Goal: Check status: Check status

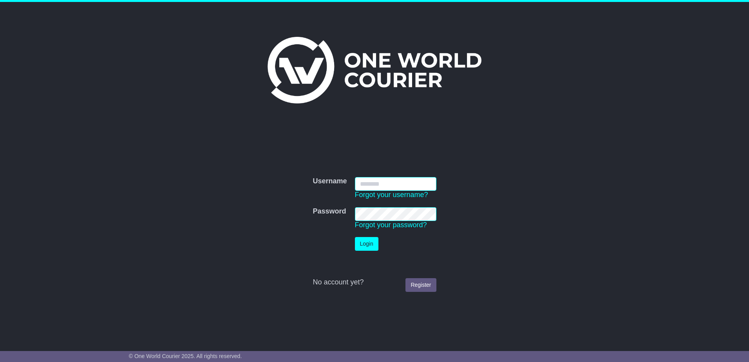
type input "**********"
drag, startPoint x: 368, startPoint y: 242, endPoint x: 385, endPoint y: 200, distance: 44.6
click at [368, 242] on button "Login" at bounding box center [366, 244] width 23 height 14
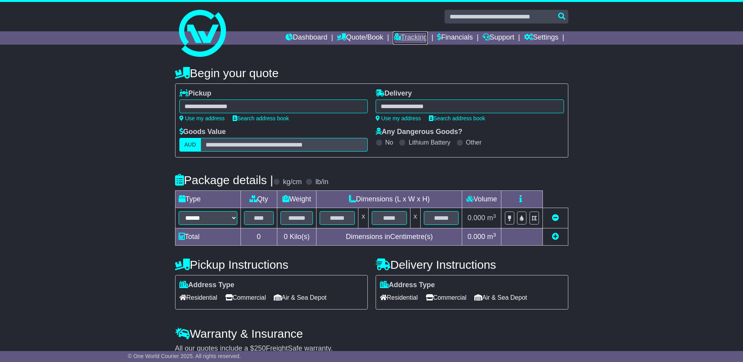
click at [393, 34] on icon at bounding box center [397, 36] width 8 height 7
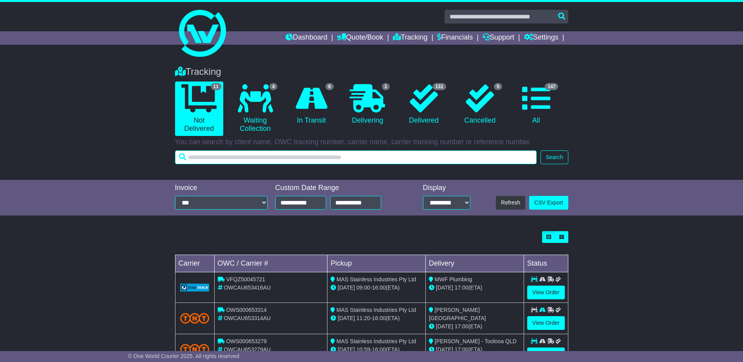
click at [284, 152] on input "text" at bounding box center [356, 157] width 362 height 14
click at [313, 164] on input "text" at bounding box center [356, 157] width 362 height 14
click at [315, 161] on input "text" at bounding box center [356, 157] width 362 height 14
type input "******"
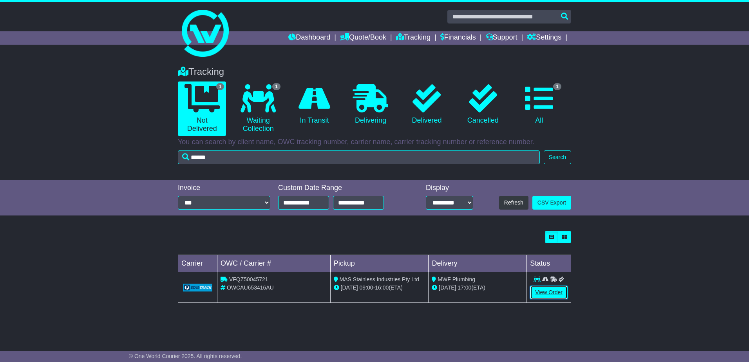
click at [557, 290] on link "View Order" at bounding box center [549, 292] width 38 height 14
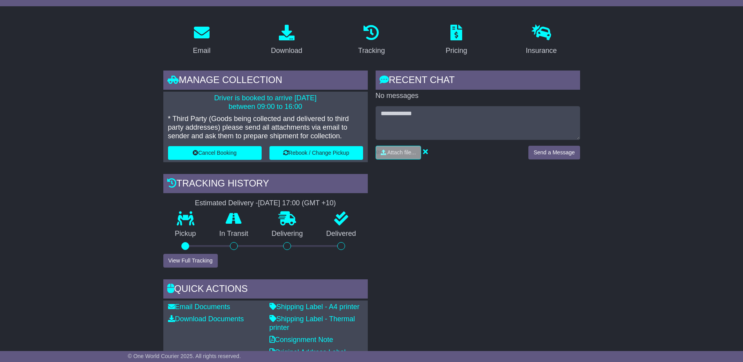
drag, startPoint x: 413, startPoint y: 78, endPoint x: 288, endPoint y: 84, distance: 125.5
copy span "OWCAU653416AU"
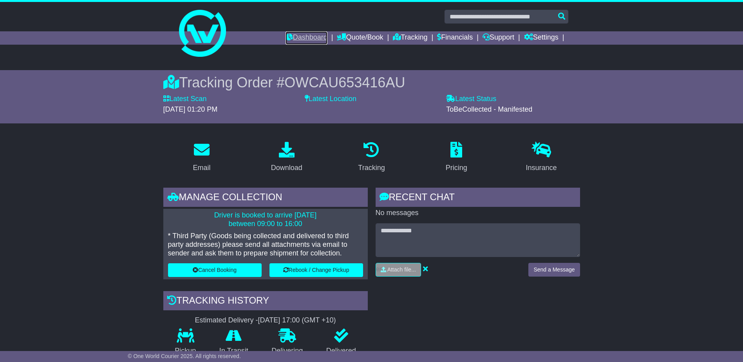
click at [294, 42] on link "Dashboard" at bounding box center [306, 37] width 42 height 13
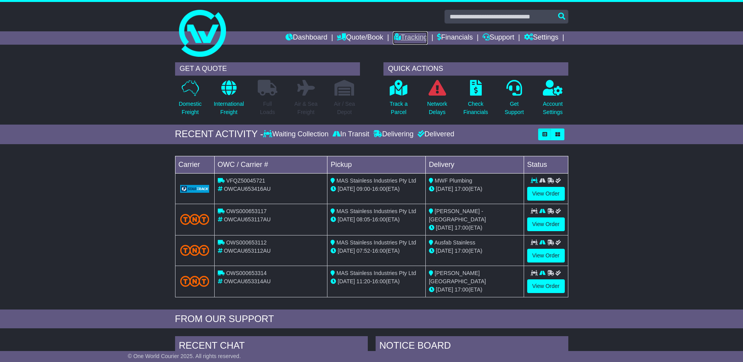
click at [408, 35] on link "Tracking" at bounding box center [410, 37] width 34 height 13
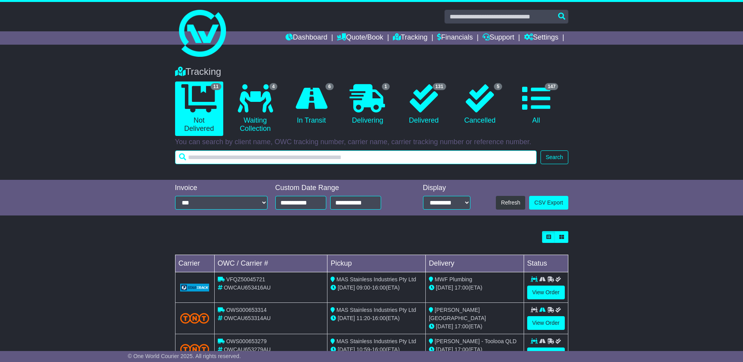
drag, startPoint x: 327, startPoint y: 156, endPoint x: 332, endPoint y: 155, distance: 5.2
click at [327, 156] on input "text" at bounding box center [356, 157] width 362 height 14
type input "******"
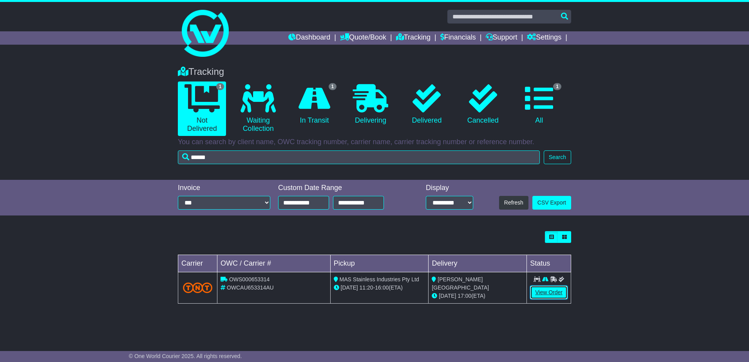
click at [545, 293] on link "View Order" at bounding box center [549, 292] width 38 height 14
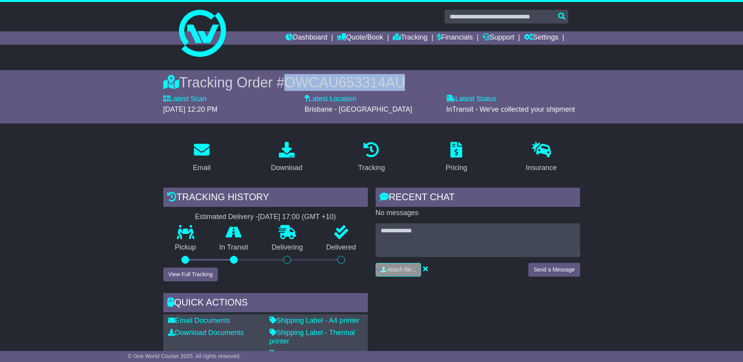
drag, startPoint x: 401, startPoint y: 79, endPoint x: 289, endPoint y: 78, distance: 112.8
click at [289, 78] on div "Tracking Order # OWCAU653314AU" at bounding box center [371, 82] width 417 height 17
copy span "OWCAU653314AU"
click at [405, 39] on link "Tracking" at bounding box center [410, 37] width 34 height 13
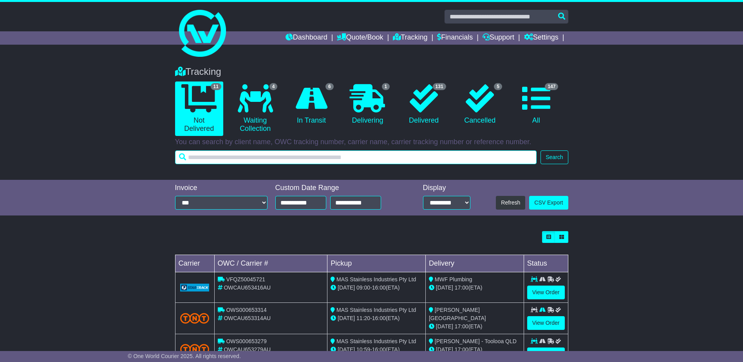
click at [373, 155] on input "text" at bounding box center [356, 157] width 362 height 14
type input "******"
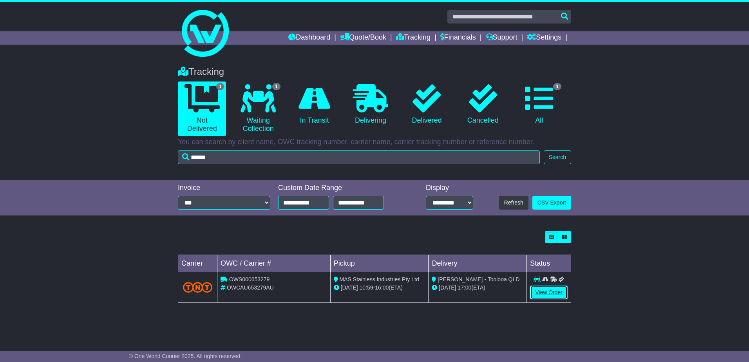
click at [548, 293] on link "View Order" at bounding box center [549, 292] width 38 height 14
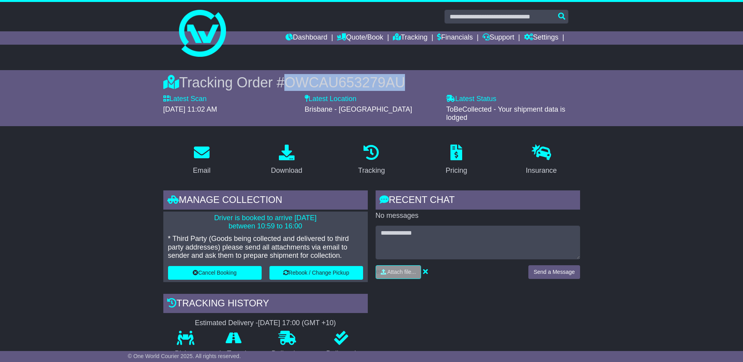
drag, startPoint x: 402, startPoint y: 80, endPoint x: 283, endPoint y: 76, distance: 119.5
click at [283, 76] on div "Tracking Order # OWCAU653279AU" at bounding box center [371, 82] width 417 height 17
drag, startPoint x: 283, startPoint y: 76, endPoint x: 295, endPoint y: 79, distance: 12.7
copy span "OWCAU653279AU"
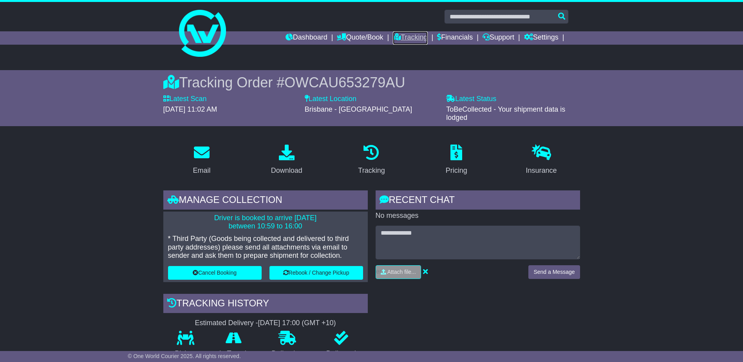
click at [397, 38] on link "Tracking" at bounding box center [410, 37] width 34 height 13
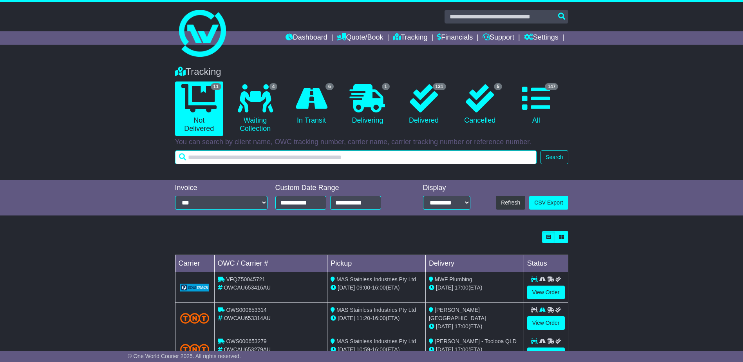
click at [352, 160] on input "text" at bounding box center [356, 157] width 362 height 14
type input "******"
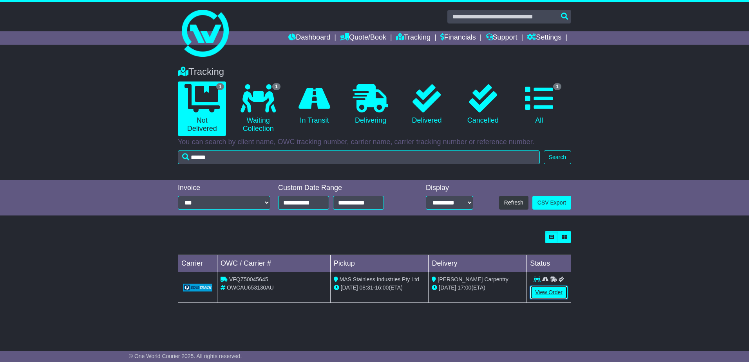
click at [543, 293] on link "View Order" at bounding box center [549, 292] width 38 height 14
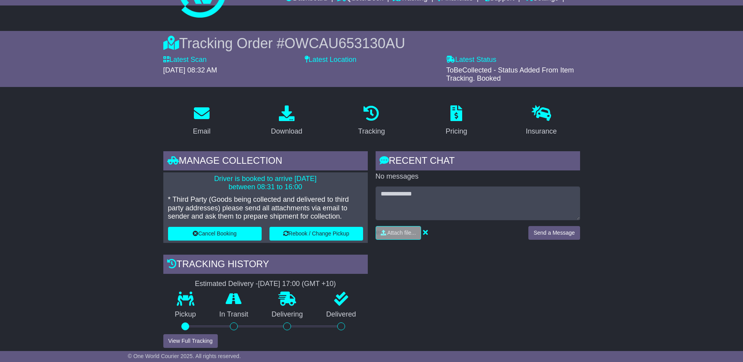
scroll to position [39, 0]
drag, startPoint x: 399, startPoint y: 45, endPoint x: 289, endPoint y: 43, distance: 110.4
click at [289, 43] on span "OWCAU653130AU" at bounding box center [344, 43] width 121 height 16
copy span "OWCAU653130AU"
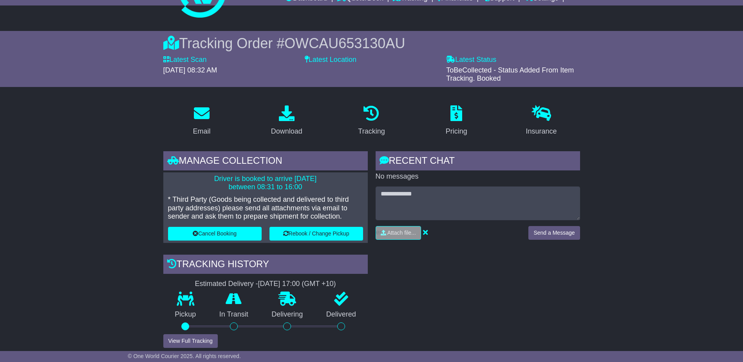
scroll to position [0, 0]
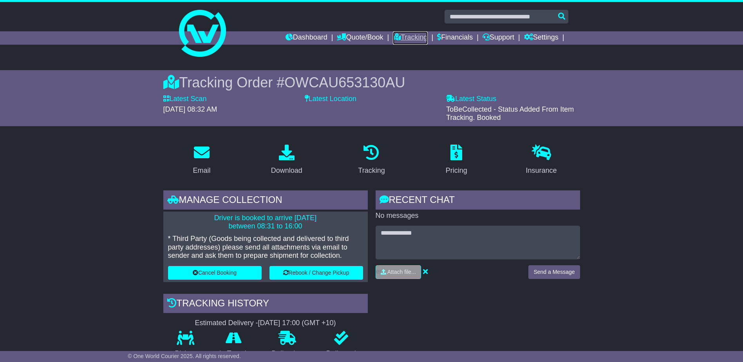
click at [394, 39] on icon at bounding box center [397, 36] width 8 height 7
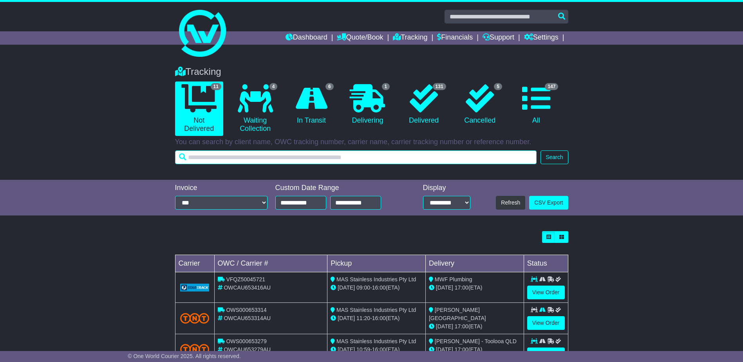
click at [472, 153] on input "text" at bounding box center [356, 157] width 362 height 14
type input "******"
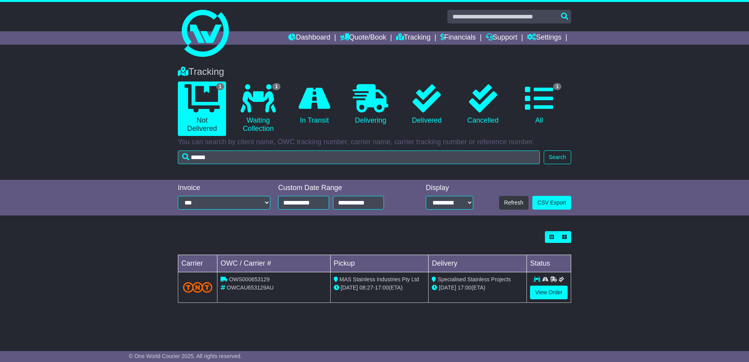
click at [554, 281] on icon at bounding box center [553, 278] width 7 height 5
click at [553, 290] on link "View Order" at bounding box center [549, 292] width 38 height 14
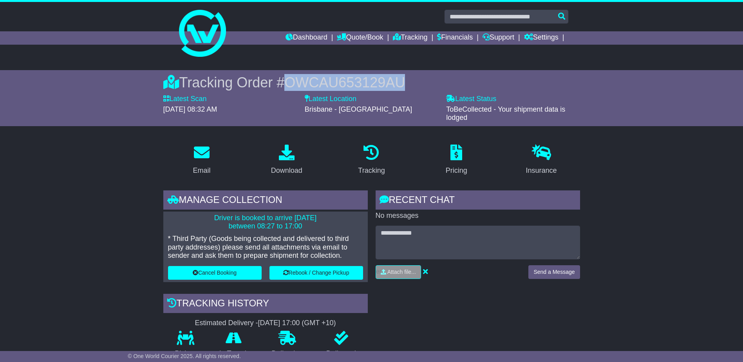
drag, startPoint x: 403, startPoint y: 81, endPoint x: 289, endPoint y: 74, distance: 113.8
click at [289, 74] on div "Tracking Order # OWCAU653129AU" at bounding box center [371, 82] width 417 height 17
copy span "OWCAU653129AU"
click at [402, 39] on link "Tracking" at bounding box center [410, 37] width 34 height 13
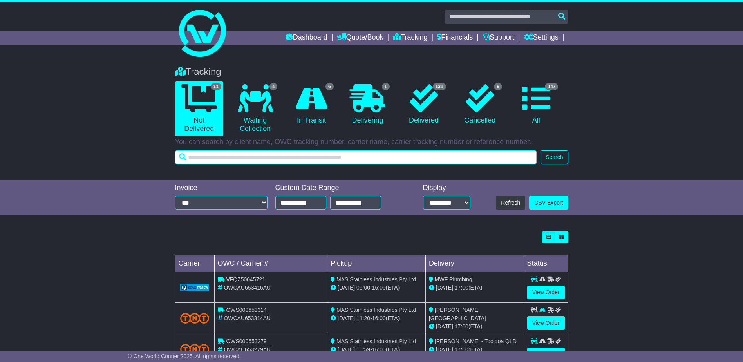
click at [369, 158] on input "text" at bounding box center [356, 157] width 362 height 14
type input "******"
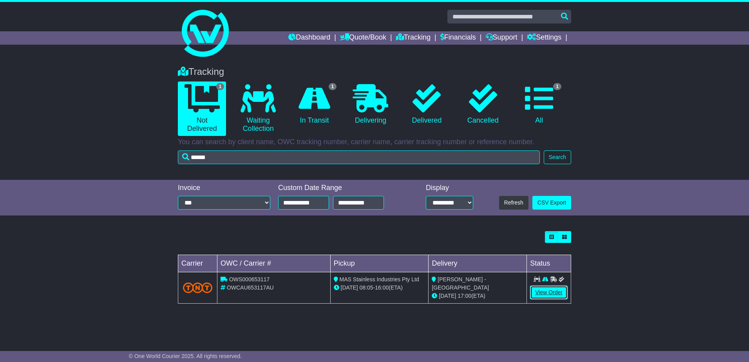
click at [557, 291] on link "View Order" at bounding box center [549, 292] width 38 height 14
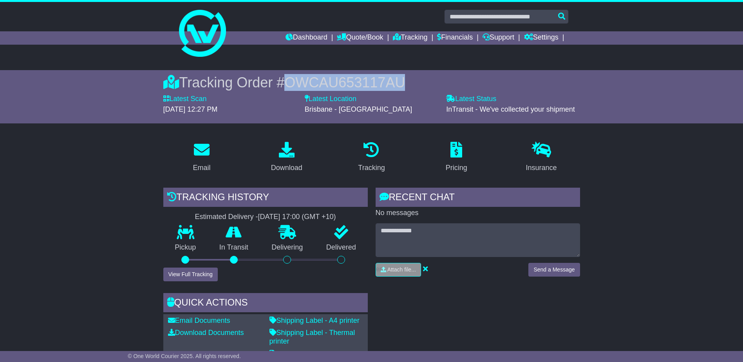
drag, startPoint x: 404, startPoint y: 85, endPoint x: 290, endPoint y: 81, distance: 114.0
click at [290, 81] on div "Tracking Order # OWCAU653117AU" at bounding box center [371, 82] width 417 height 17
copy span "OWCAU653117AU"
click at [396, 34] on link "Tracking" at bounding box center [410, 37] width 34 height 13
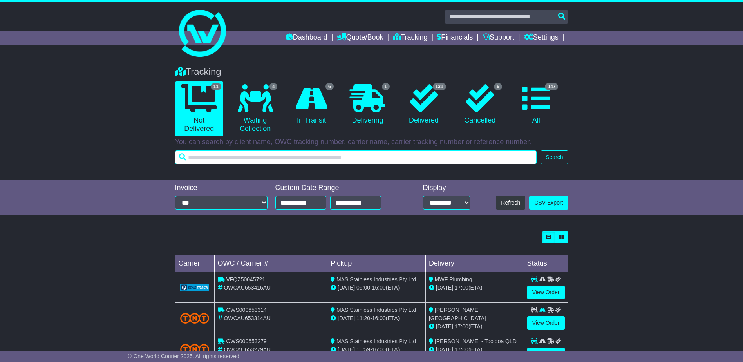
click at [368, 159] on input "text" at bounding box center [356, 157] width 362 height 14
type input "******"
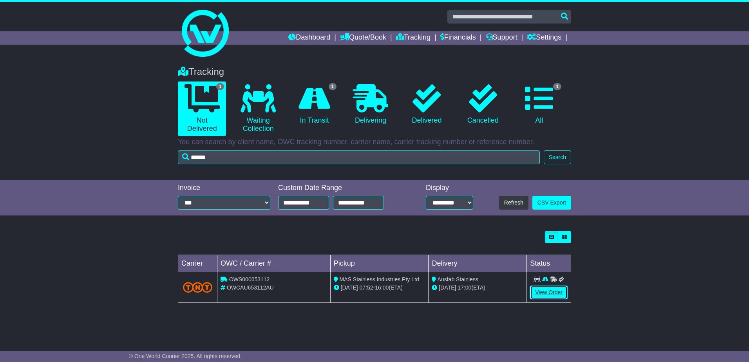
click at [545, 285] on link "View Order" at bounding box center [549, 292] width 38 height 14
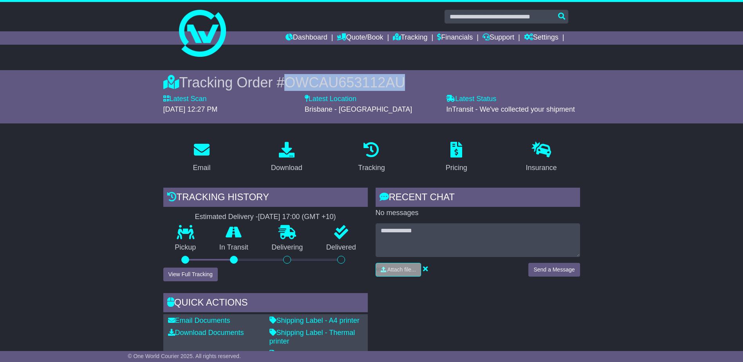
drag, startPoint x: 400, startPoint y: 80, endPoint x: 291, endPoint y: 79, distance: 109.3
click at [291, 79] on span "OWCAU653112AU" at bounding box center [344, 82] width 121 height 16
copy span "OWCAU653112AU"
click at [307, 36] on link "Dashboard" at bounding box center [306, 37] width 42 height 13
